Goal: Ask a question

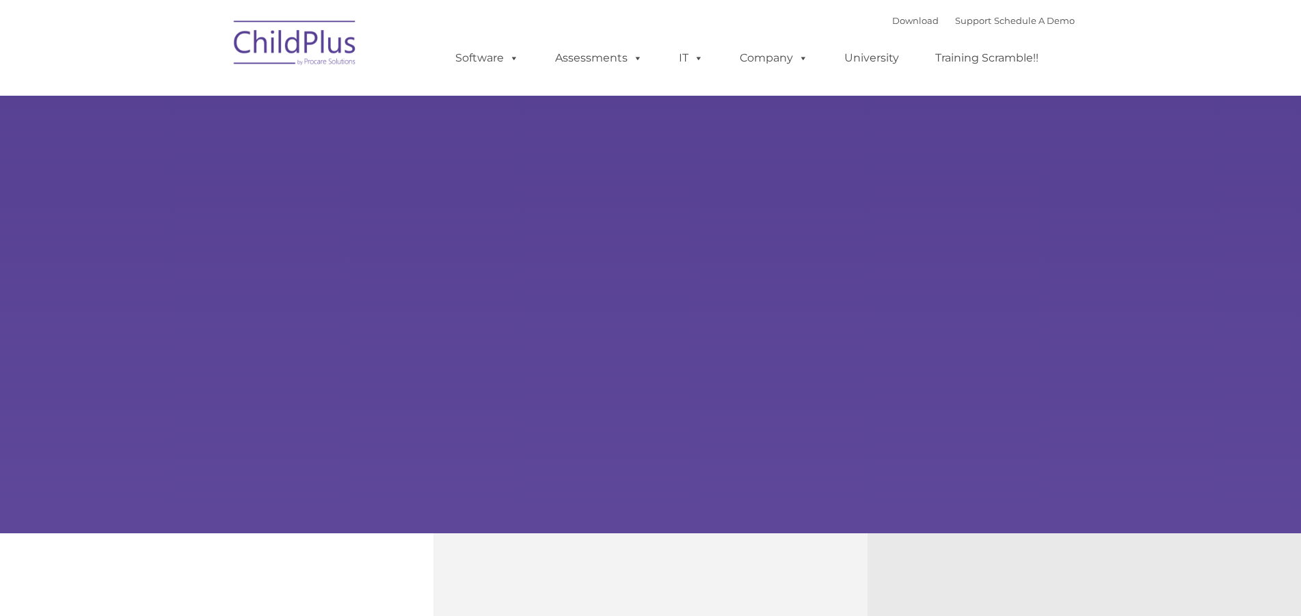
select select "MEDIUM"
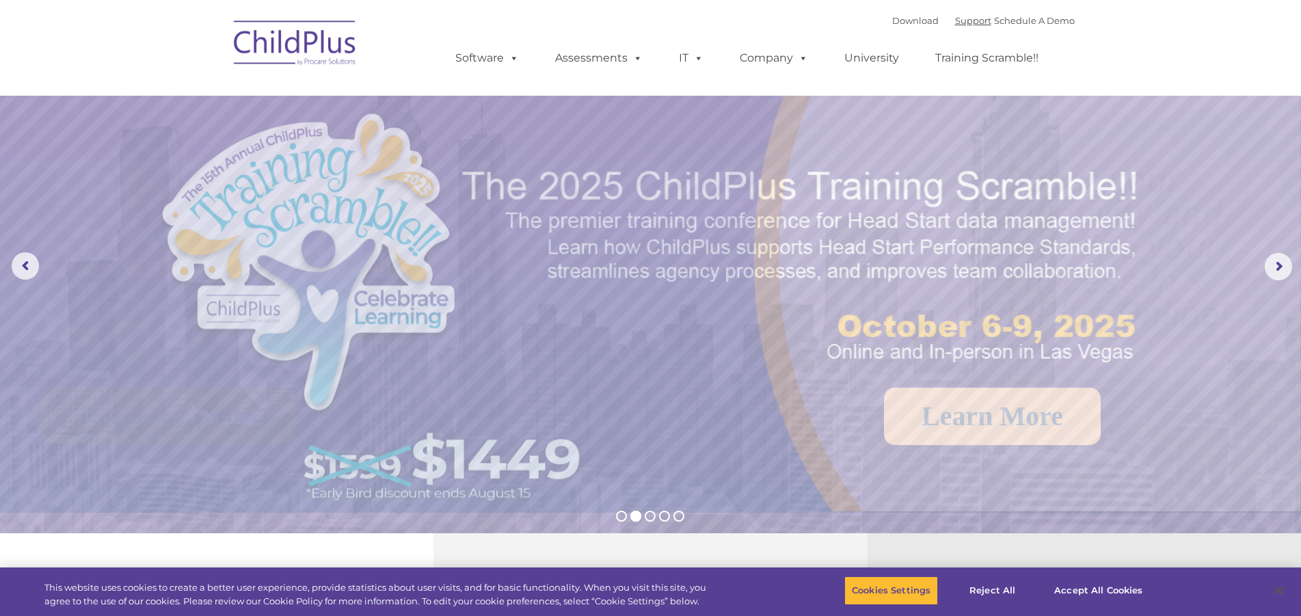
click at [955, 21] on link "Support" at bounding box center [973, 20] width 36 height 11
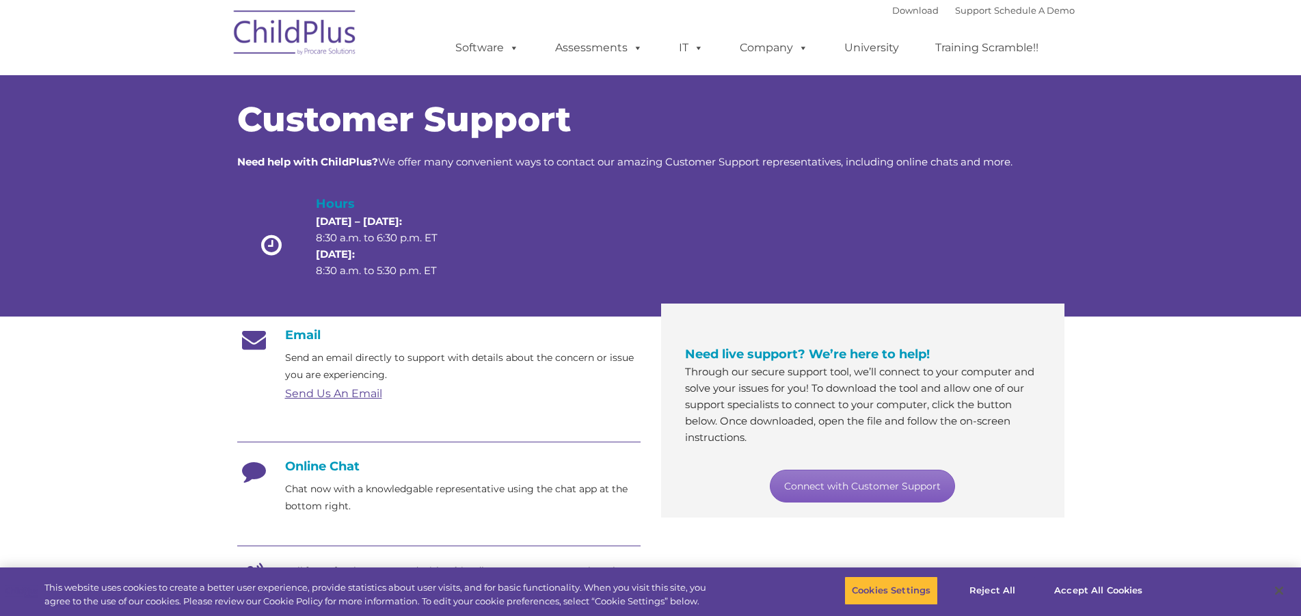
click at [825, 491] on link "Connect with Customer Support" at bounding box center [862, 486] width 185 height 33
